Goal: Task Accomplishment & Management: Use online tool/utility

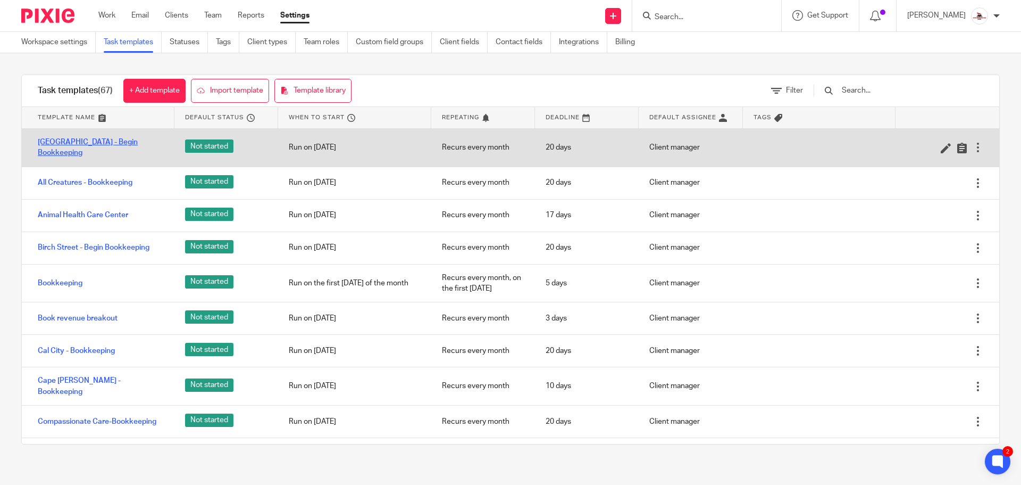
click at [70, 144] on link "[GEOGRAPHIC_DATA] - Begin Bookkeeping" at bounding box center [101, 148] width 126 height 22
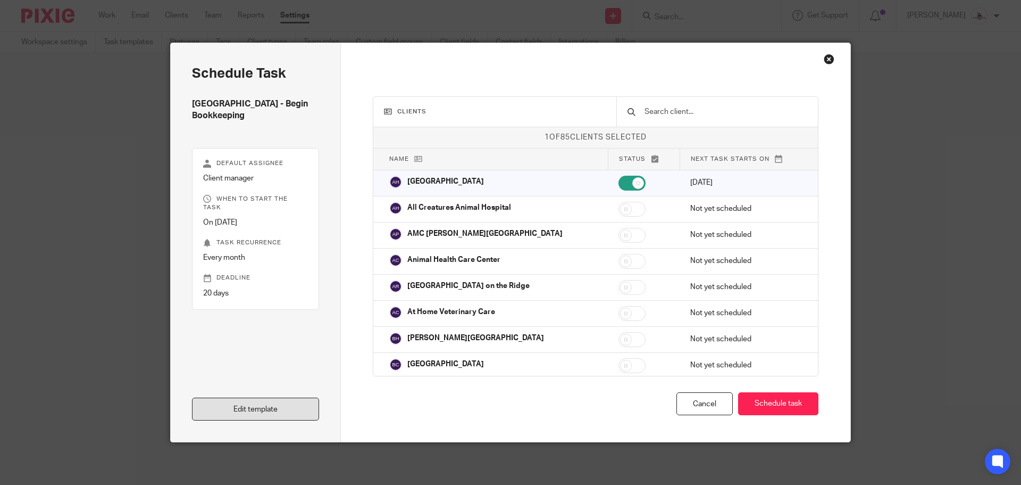
click at [261, 408] on link "Edit template" at bounding box center [255, 408] width 127 height 23
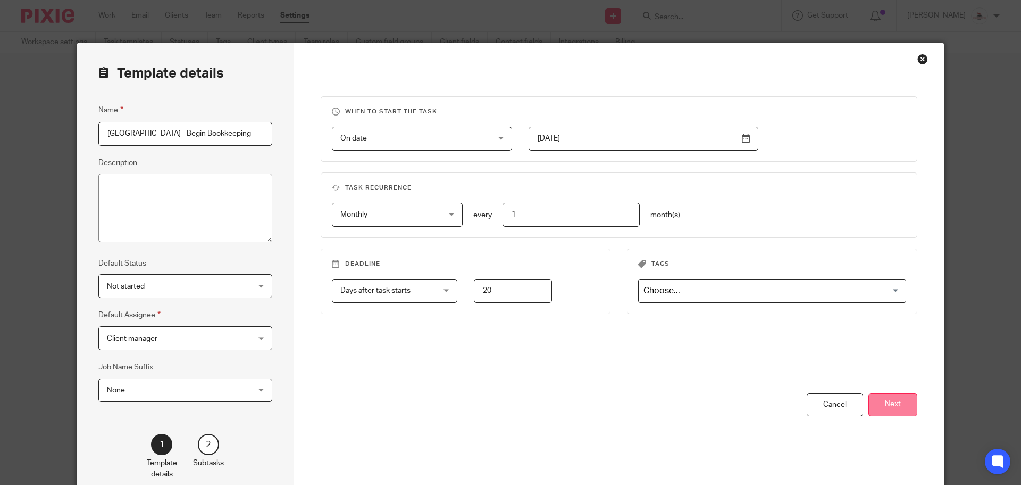
click at [892, 410] on button "Next" at bounding box center [893, 404] width 49 height 23
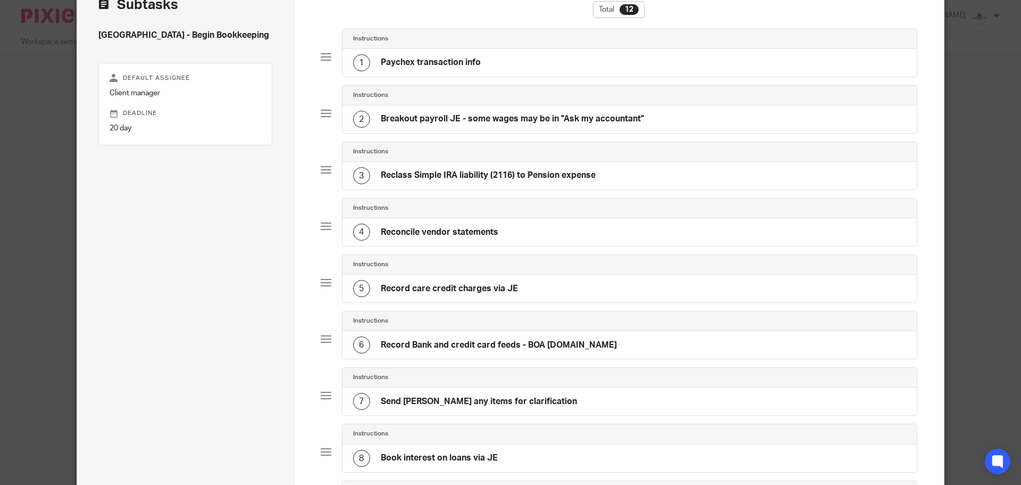
scroll to position [106, 0]
